Goal: Task Accomplishment & Management: Complete application form

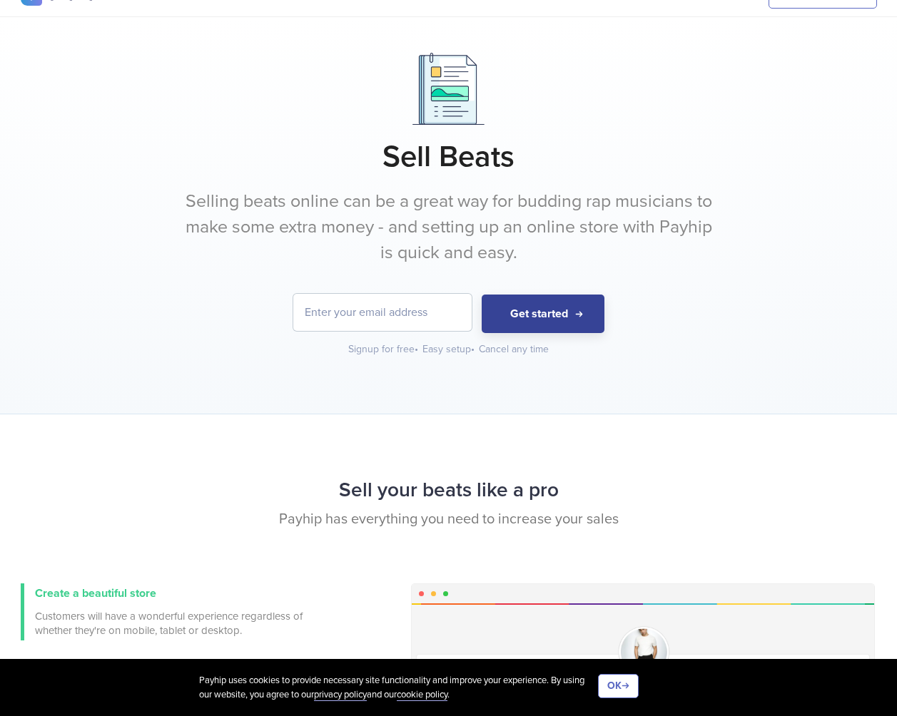
scroll to position [20, 0]
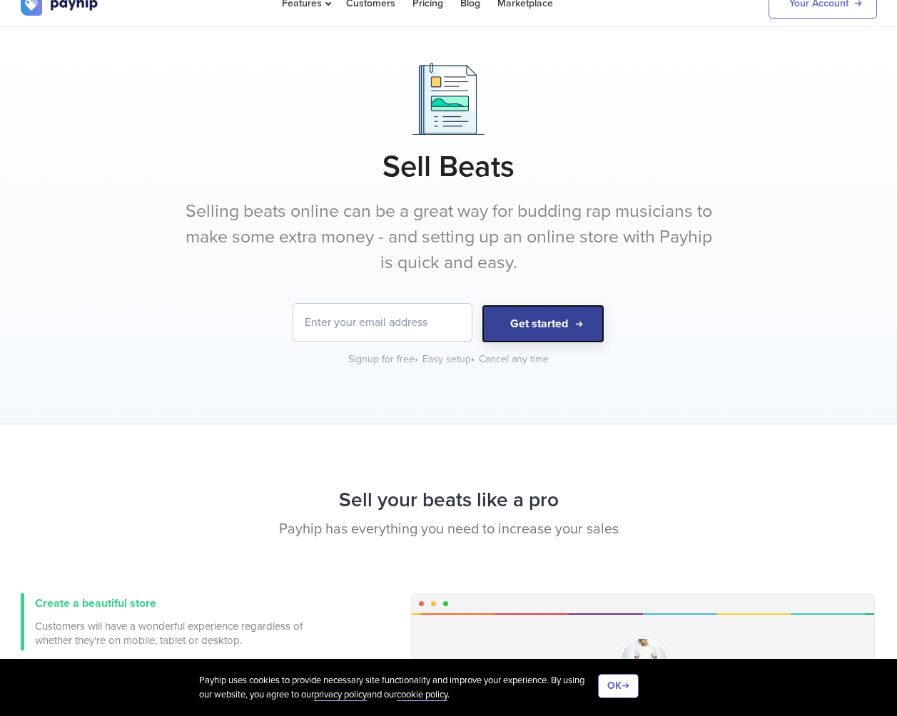
click at [539, 330] on button "Get started" at bounding box center [543, 324] width 123 height 39
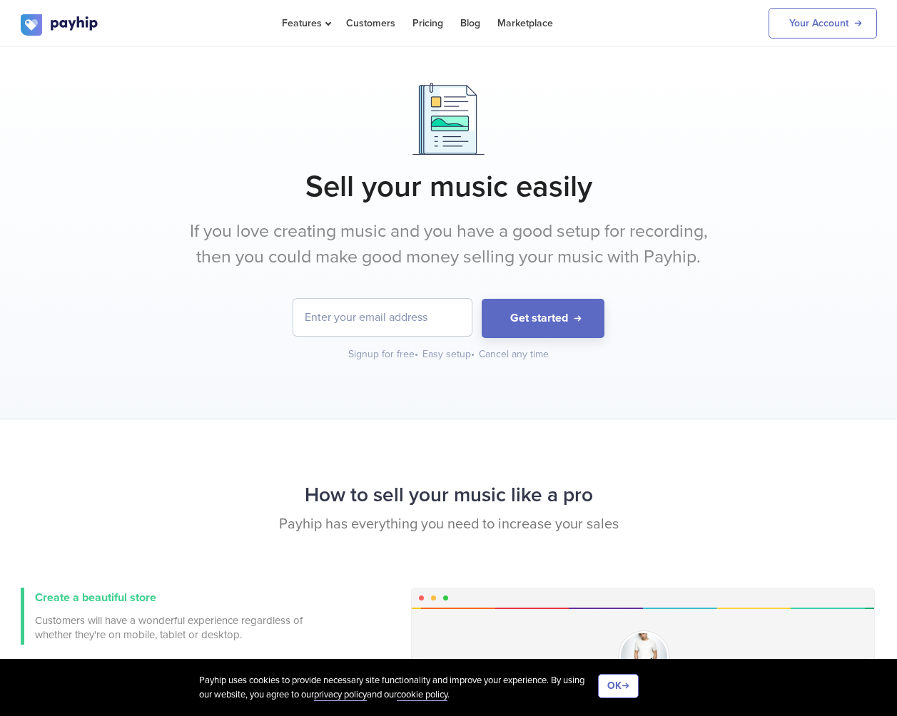
click at [418, 317] on input "email" at bounding box center [382, 317] width 178 height 37
type input "andrewphilippedis@gmail.com"
click at [552, 314] on button "Get started" at bounding box center [543, 318] width 123 height 39
